Goal: Information Seeking & Learning: Learn about a topic

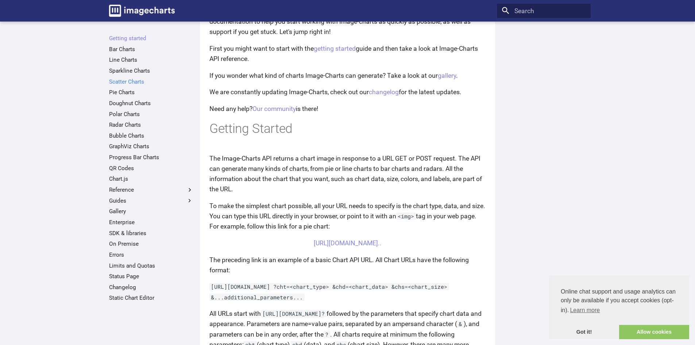
scroll to position [36, 0]
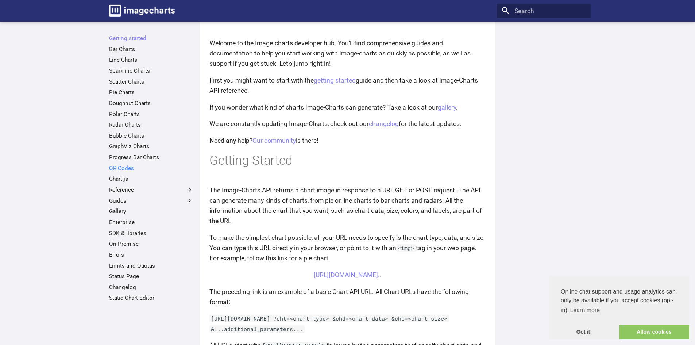
click at [127, 169] on link "QR Codes" at bounding box center [151, 168] width 84 height 7
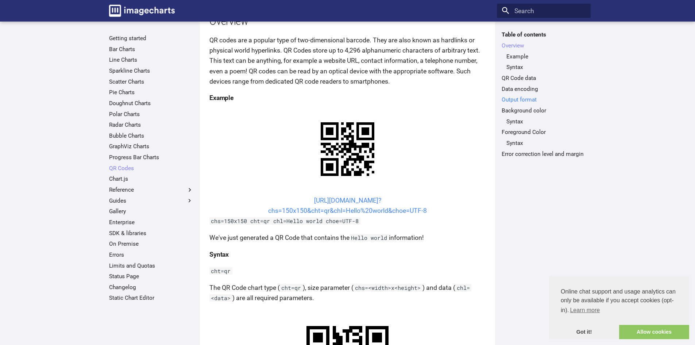
scroll to position [109, 0]
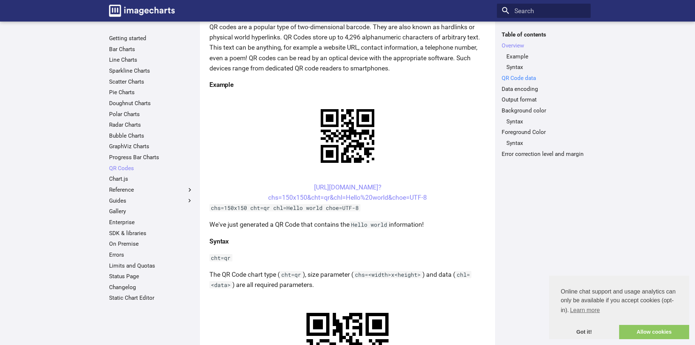
click at [513, 77] on link "QR Code data" at bounding box center [544, 77] width 84 height 7
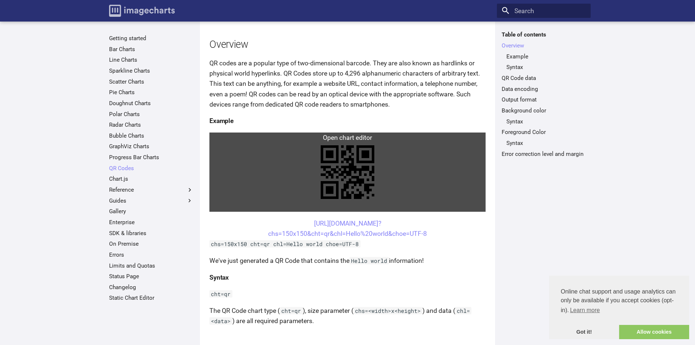
scroll to position [73, 0]
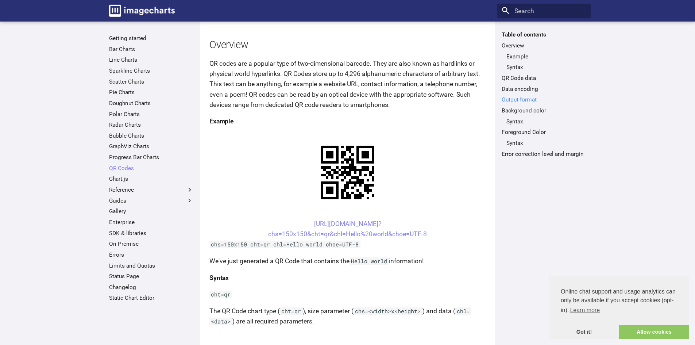
click at [517, 98] on link "Output format" at bounding box center [544, 99] width 84 height 7
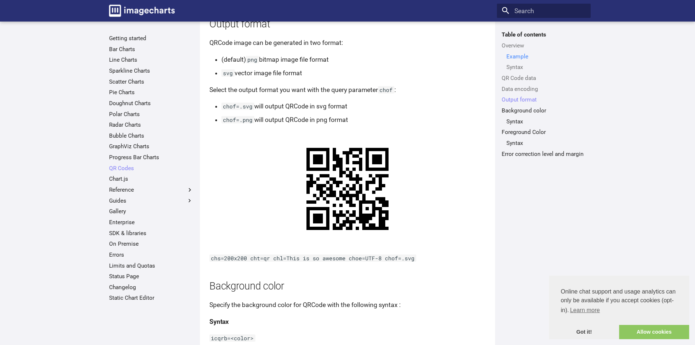
click at [515, 59] on link "Example" at bounding box center [546, 56] width 80 height 7
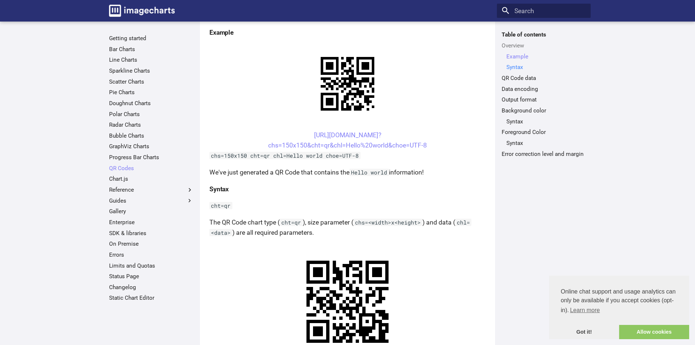
click at [516, 69] on link "Syntax" at bounding box center [546, 66] width 80 height 7
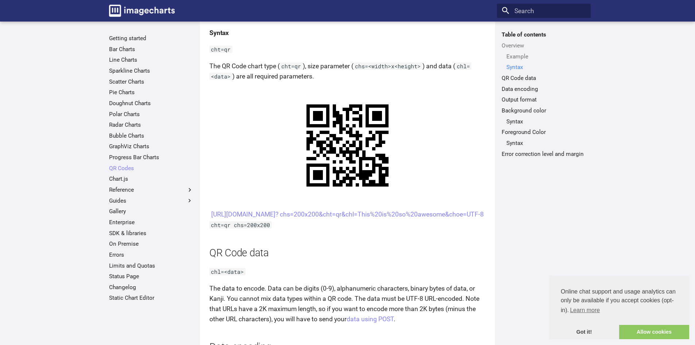
click at [516, 69] on link "Syntax" at bounding box center [546, 66] width 80 height 7
click at [221, 52] on code "cht=qr" at bounding box center [220, 49] width 23 height 7
copy article "cht=qr"
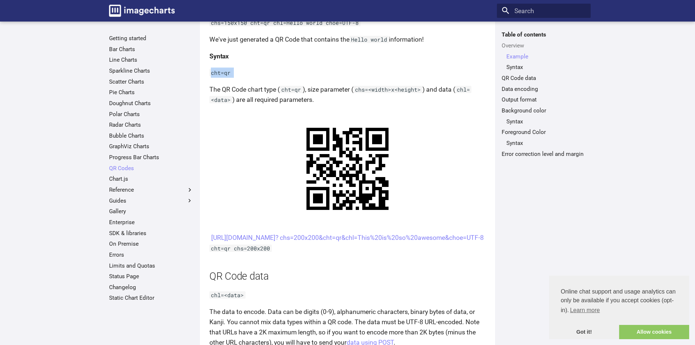
scroll to position [391, 0]
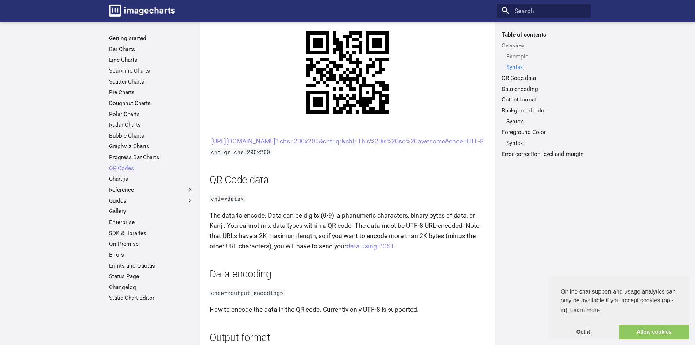
click at [517, 69] on link "Syntax" at bounding box center [546, 66] width 80 height 7
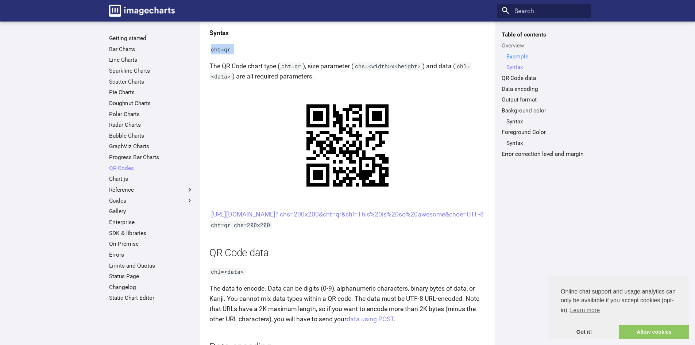
click at [518, 59] on link "Example" at bounding box center [546, 56] width 80 height 7
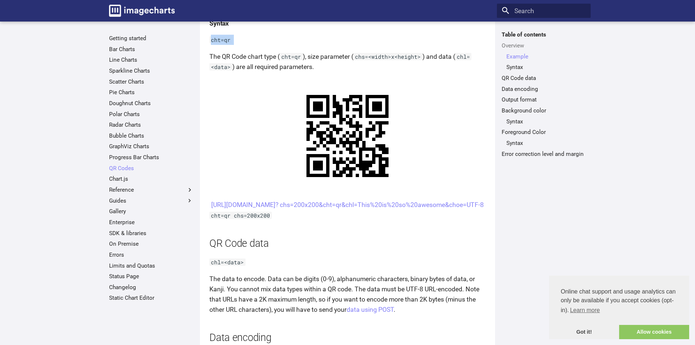
scroll to position [344, 0]
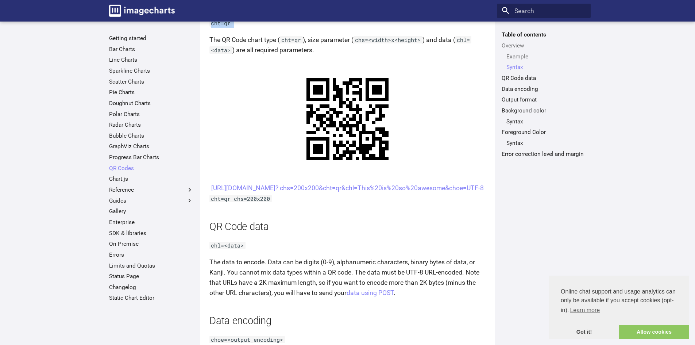
drag, startPoint x: 295, startPoint y: 188, endPoint x: 453, endPoint y: 198, distance: 158.0
click at [453, 193] on center "[URL][DOMAIN_NAME]? chs=200x200&cht=qr&chl=This%20is%20so%20awesome&choe=UTF-8" at bounding box center [347, 188] width 276 height 10
copy link "[URL][DOMAIN_NAME]? chs=200x200&cht=qr&chl=This%20is%20so%20awesome&choe=UTF-8"
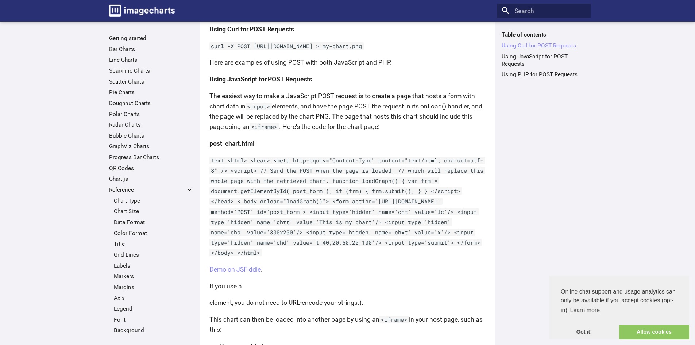
scroll to position [292, 0]
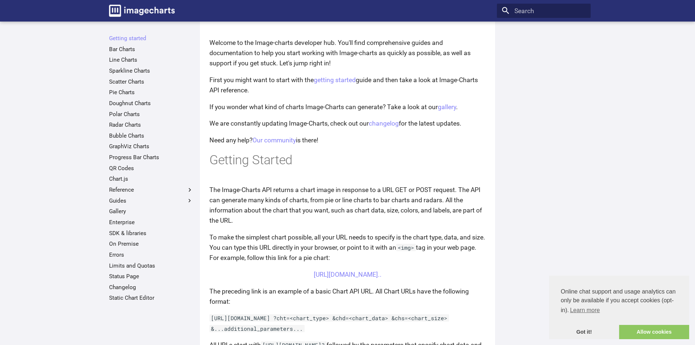
scroll to position [36, 0]
click at [122, 166] on link "QR Codes" at bounding box center [151, 168] width 84 height 7
